Goal: Task Accomplishment & Management: Manage account settings

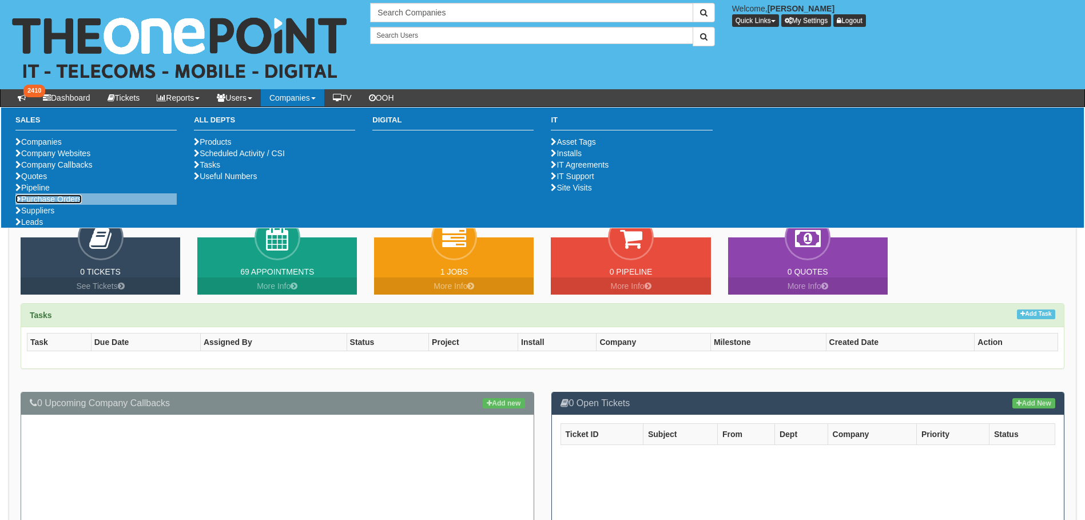
click at [71, 204] on link "Purchase Orders" at bounding box center [48, 198] width 66 height 9
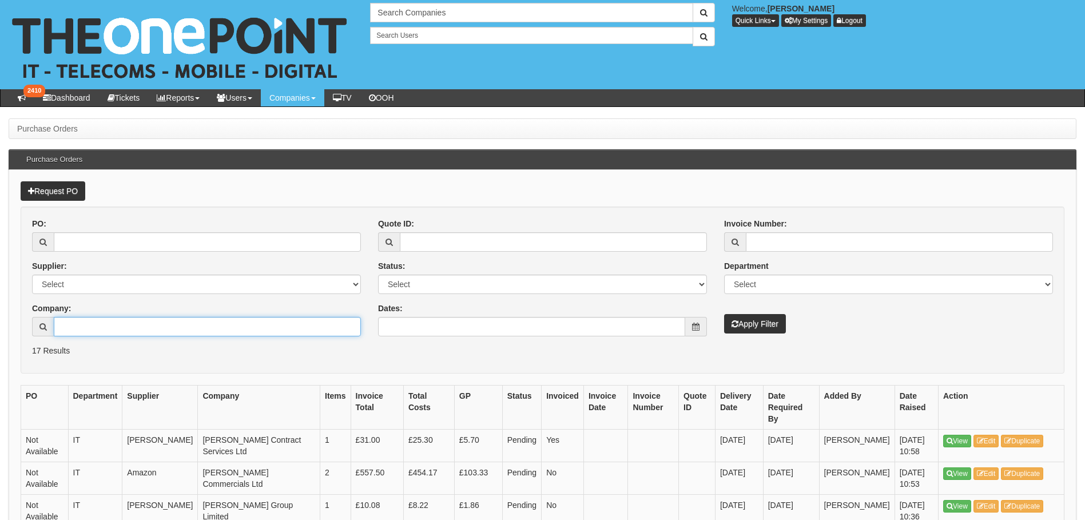
click at [102, 325] on input "Company:" at bounding box center [207, 326] width 307 height 19
paste input "19125"
type input "19125"
drag, startPoint x: 102, startPoint y: 325, endPoint x: -2, endPoint y: 328, distance: 104.7
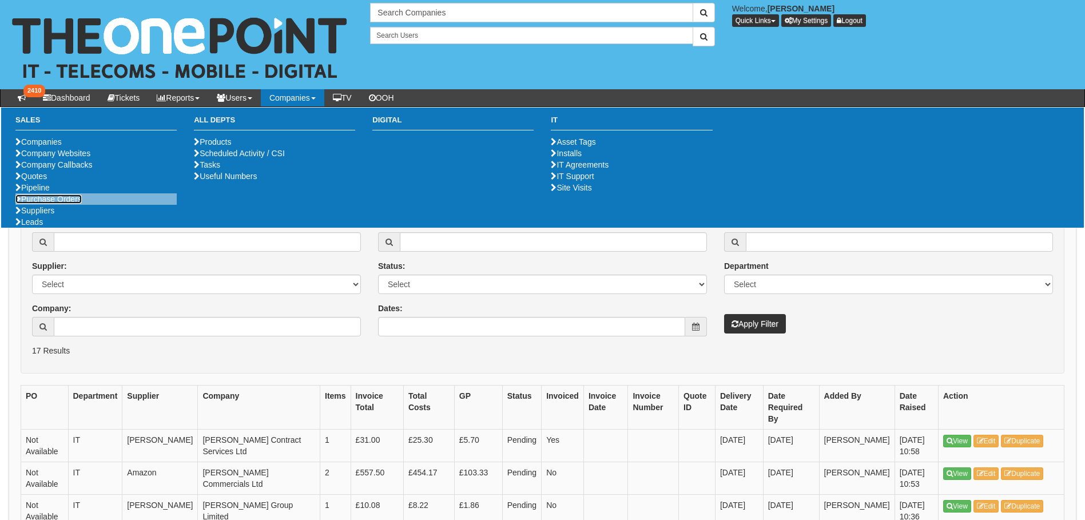
click at [71, 204] on link "Purchase Orders" at bounding box center [48, 198] width 66 height 9
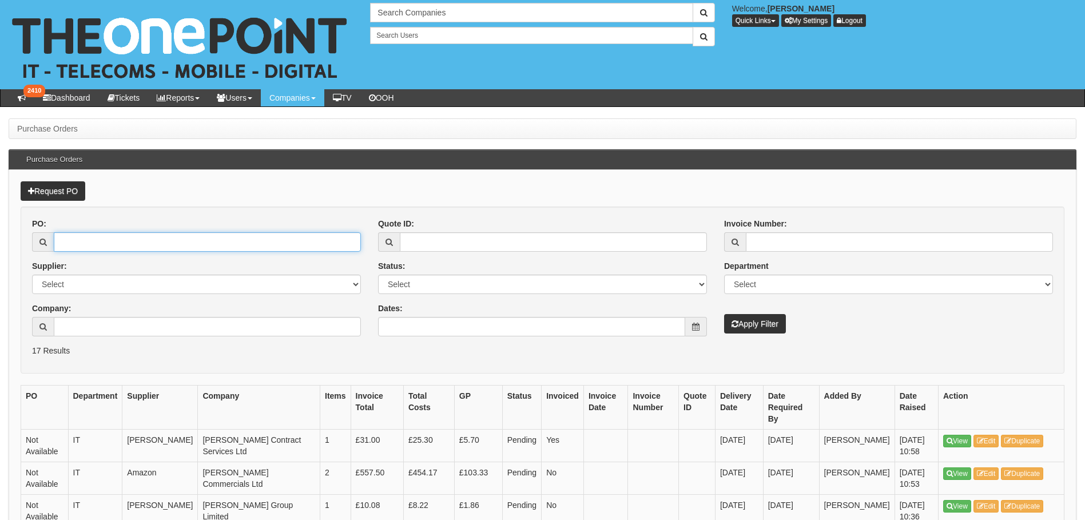
click at [212, 236] on input "PO:" at bounding box center [207, 241] width 307 height 19
paste input "19125"
type input "19125"
click at [758, 320] on button "Apply Filter" at bounding box center [755, 323] width 62 height 19
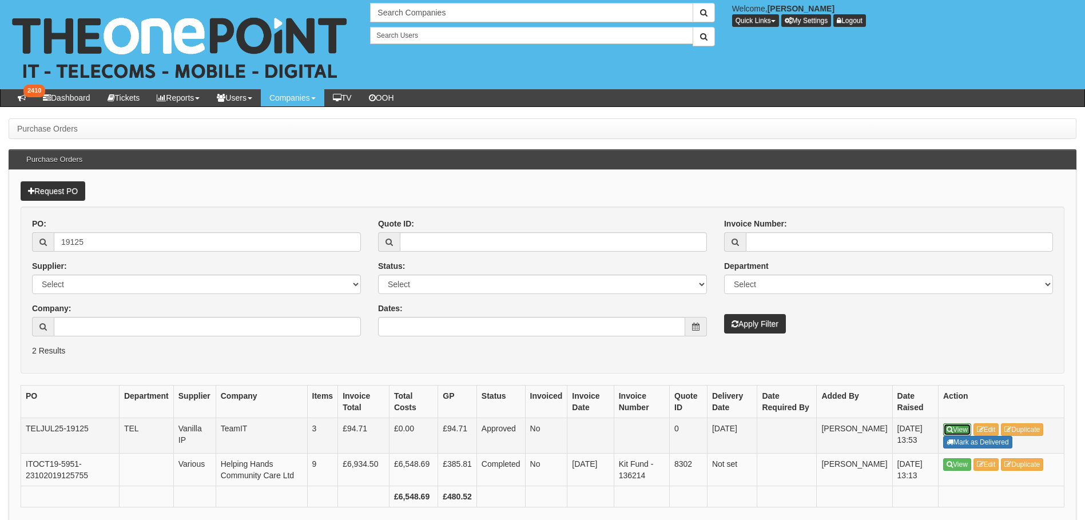
click at [962, 427] on link "View" at bounding box center [957, 429] width 28 height 13
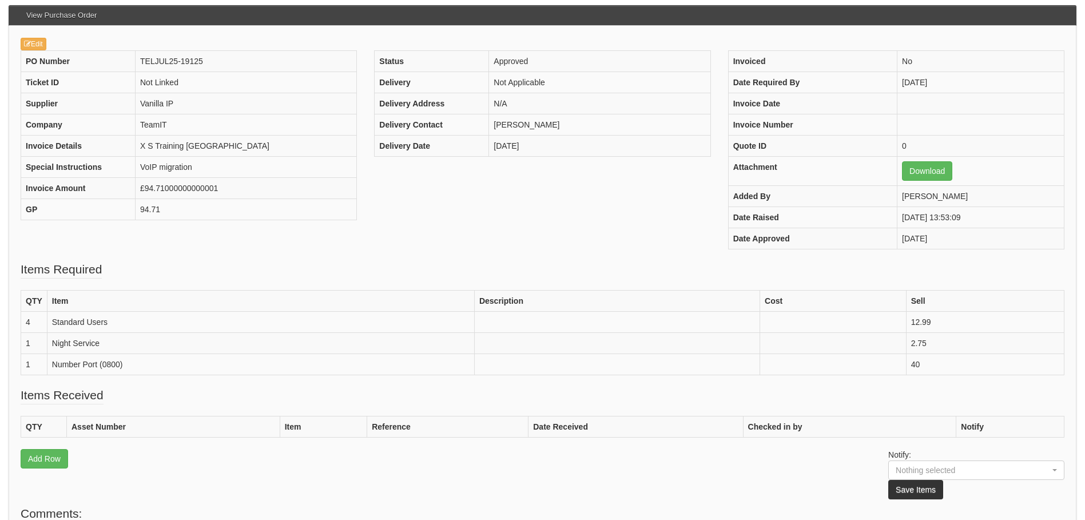
scroll to position [31, 0]
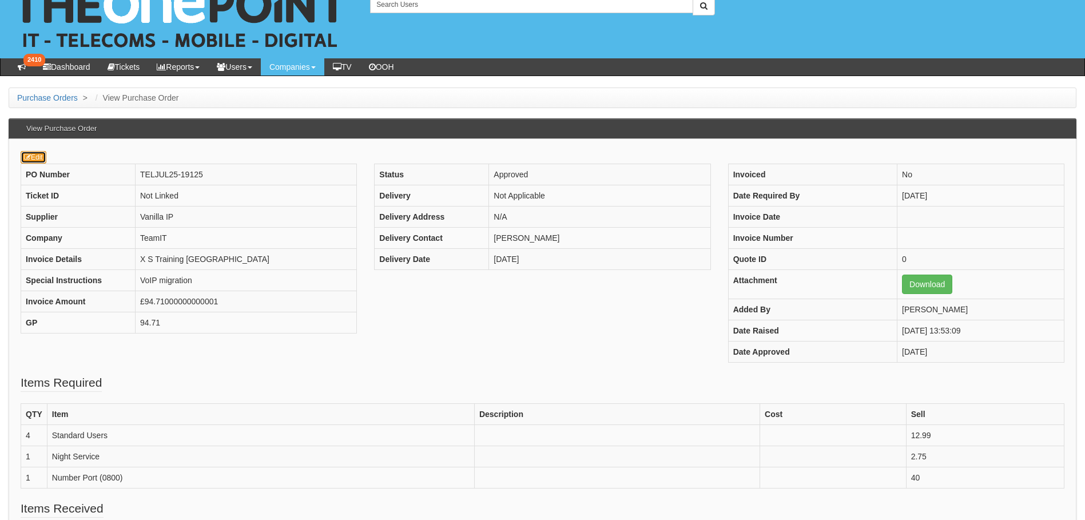
click at [36, 158] on link "Edit" at bounding box center [34, 157] width 26 height 13
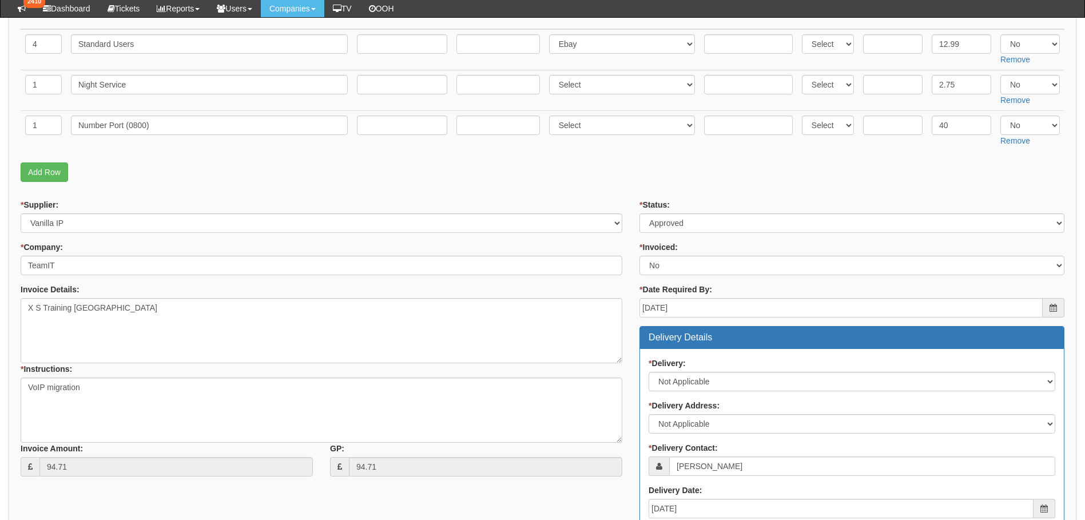
scroll to position [286, 0]
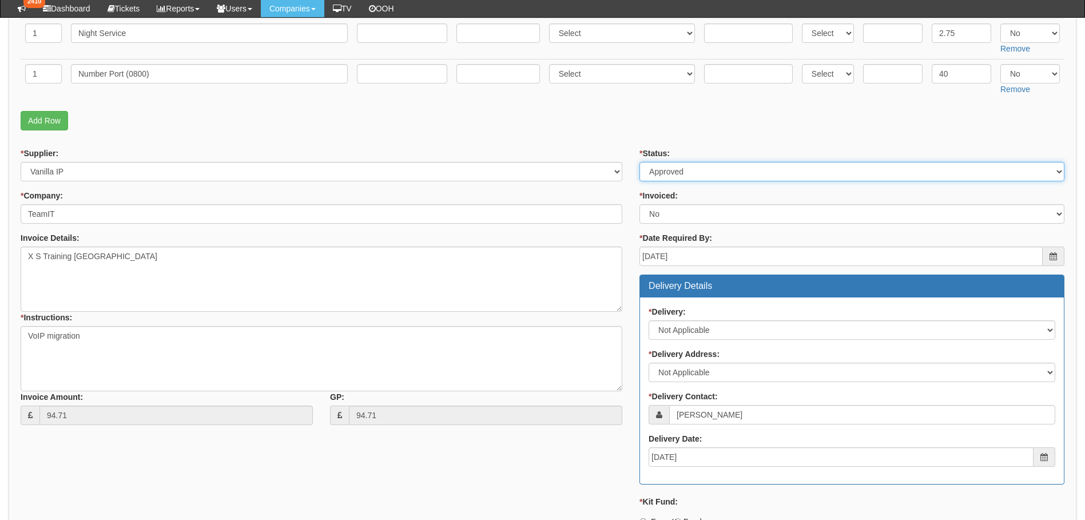
click at [683, 171] on select "Select Approved Completed Delivered Invoiced Ordered Ordered to site Part Order…" at bounding box center [851, 171] width 425 height 19
select select "6"
click at [639, 162] on select "Select Approved Completed Delivered Invoiced Ordered Ordered to site Part Order…" at bounding box center [851, 171] width 425 height 19
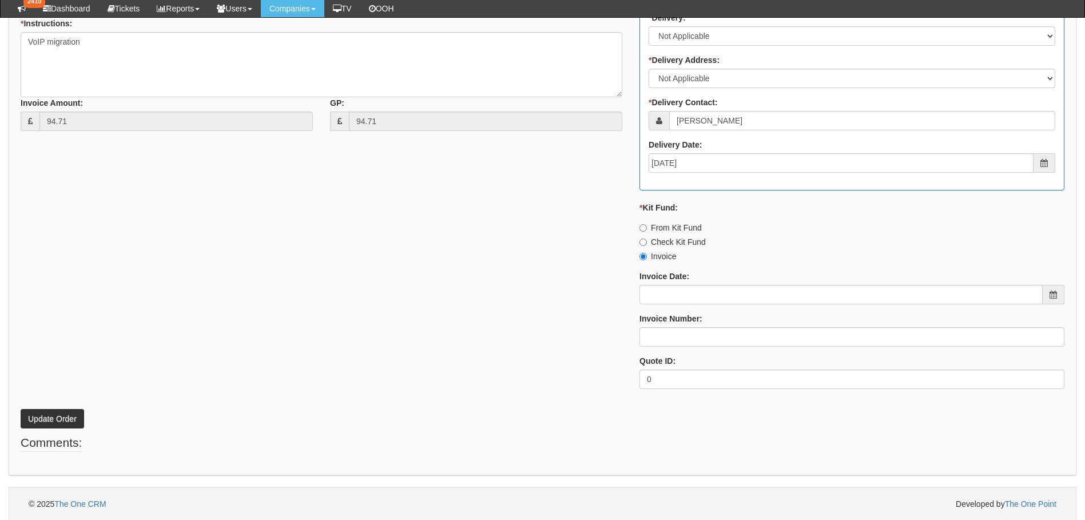
scroll to position [581, 0]
click at [51, 416] on button "Update Order" at bounding box center [52, 417] width 63 height 19
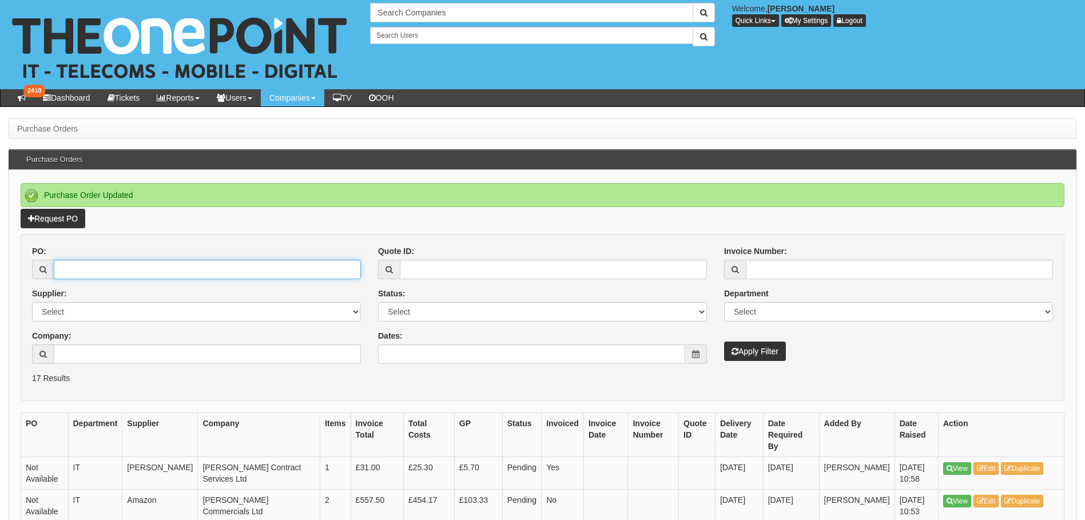
click at [120, 264] on input "PO:" at bounding box center [207, 269] width 307 height 19
paste input "19125"
type input "19125"
click at [755, 353] on button "Apply Filter" at bounding box center [755, 350] width 62 height 19
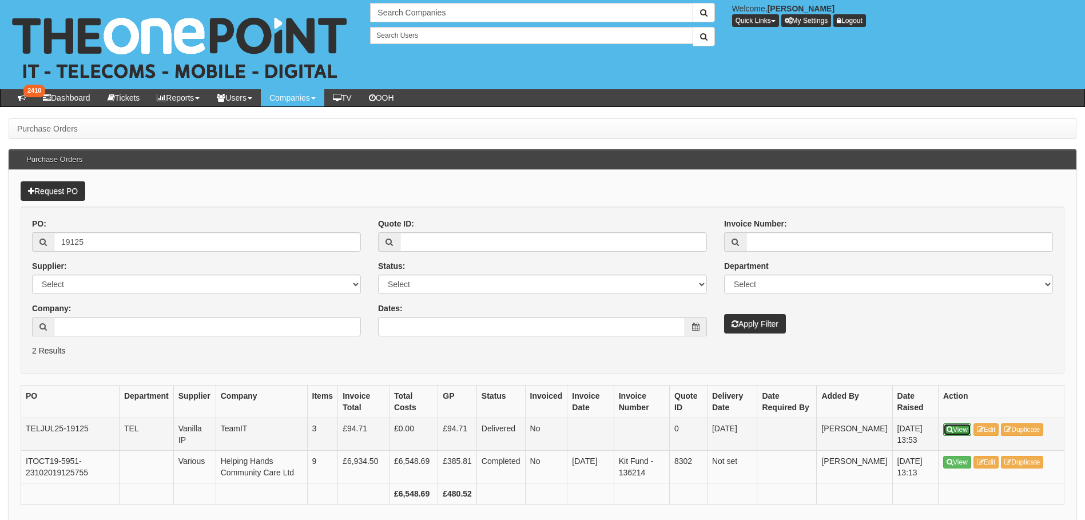
click at [969, 430] on link "View" at bounding box center [957, 429] width 28 height 13
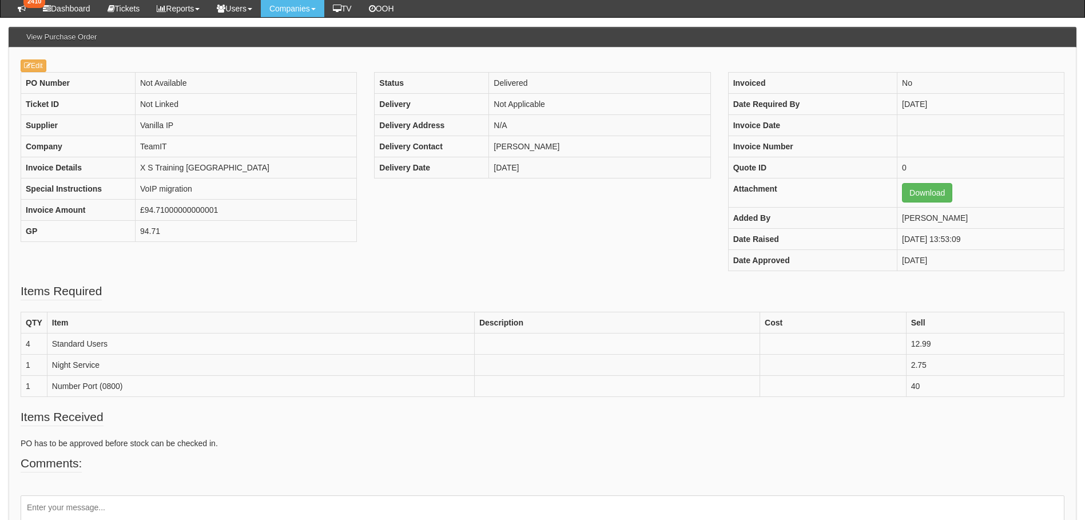
scroll to position [188, 0]
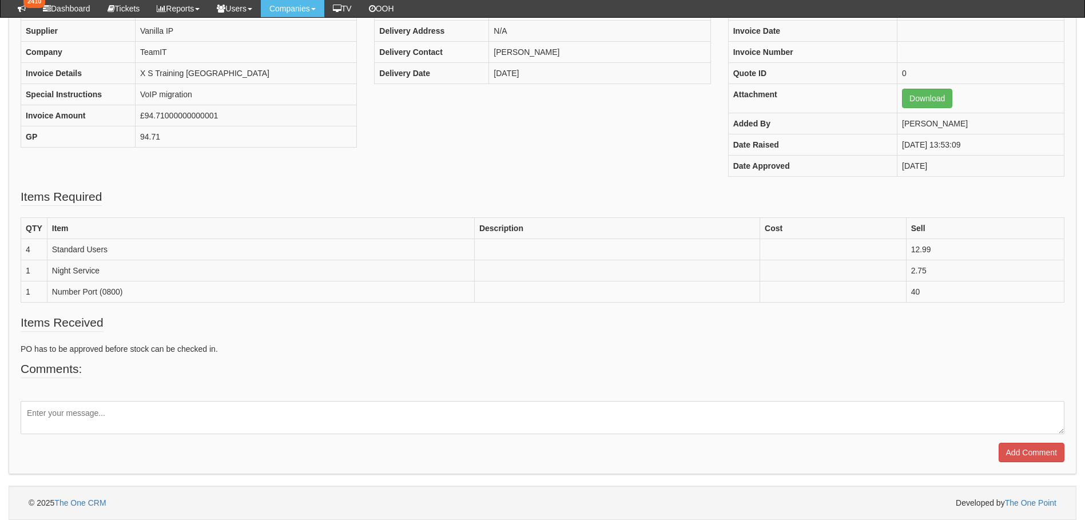
click at [98, 411] on textarea at bounding box center [542, 417] width 1043 height 33
type textarea "Project Completed"
click at [1029, 447] on input "Add Comment" at bounding box center [1031, 452] width 66 height 19
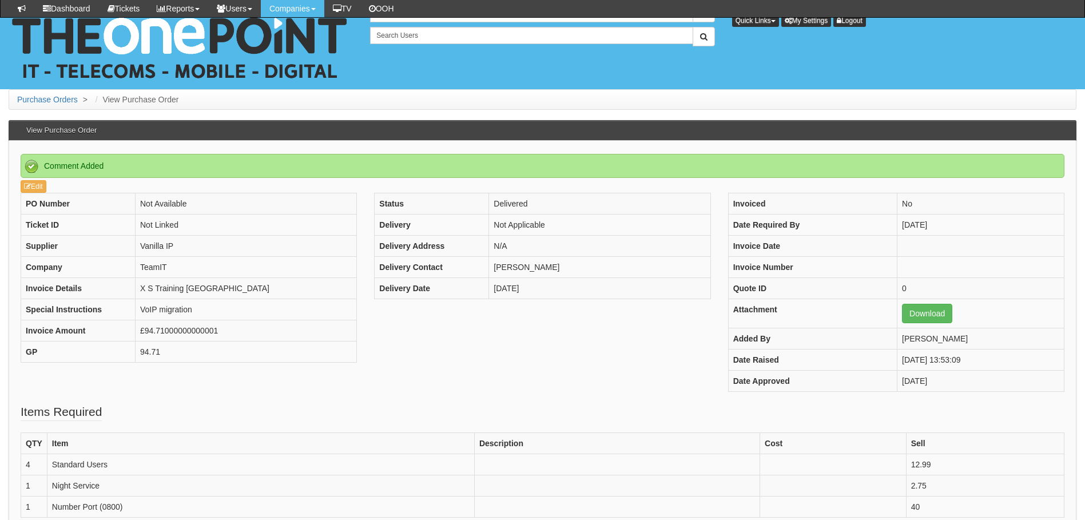
scroll to position [266, 0]
